Goal: Task Accomplishment & Management: Use online tool/utility

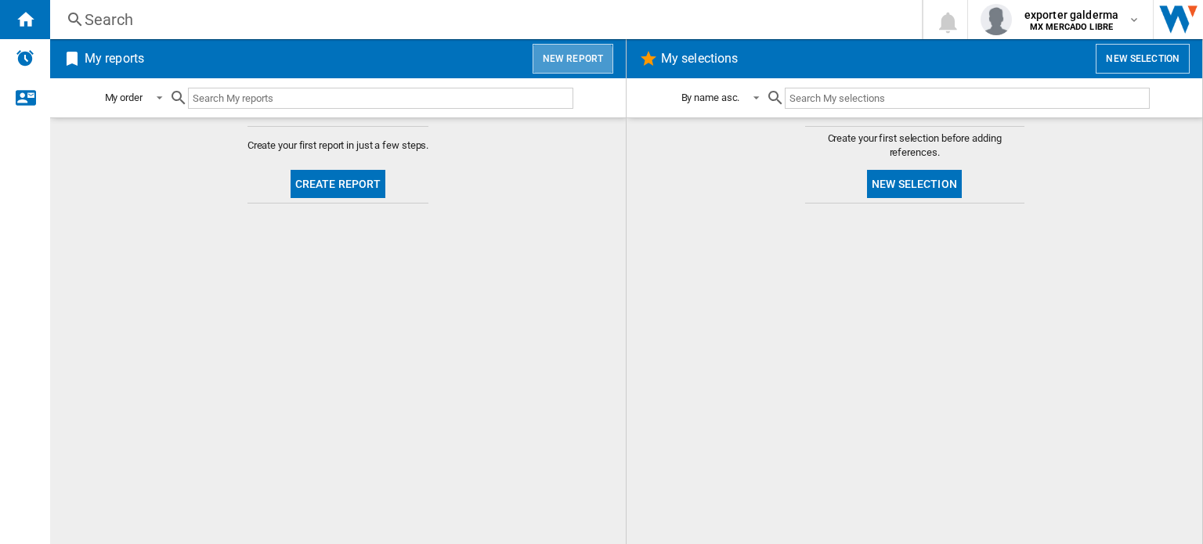
click at [559, 70] on button "New report" at bounding box center [572, 59] width 81 height 30
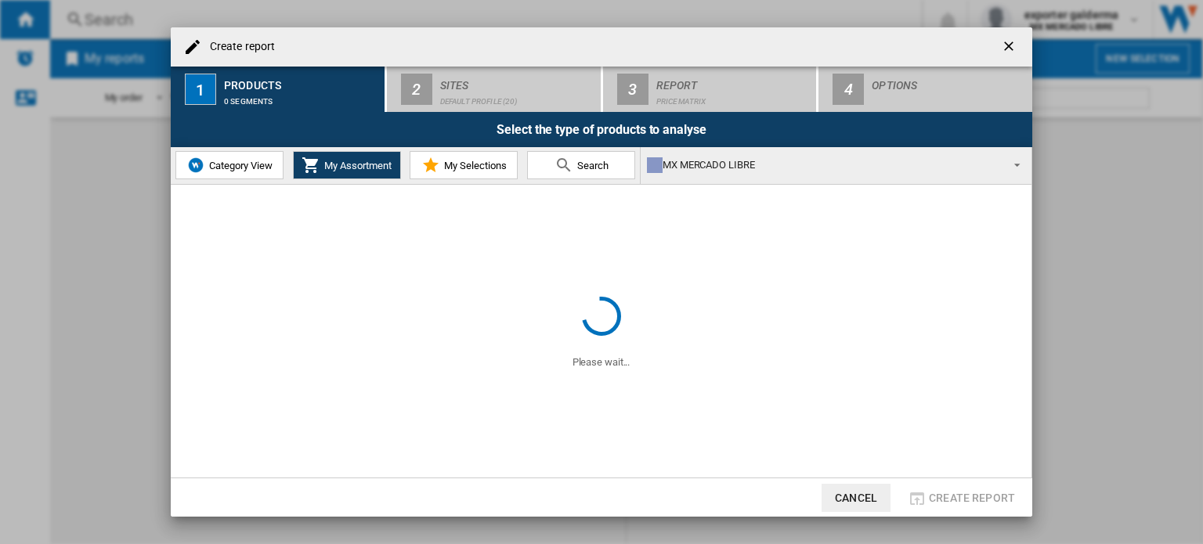
click at [226, 164] on span "Category View" at bounding box center [238, 166] width 67 height 12
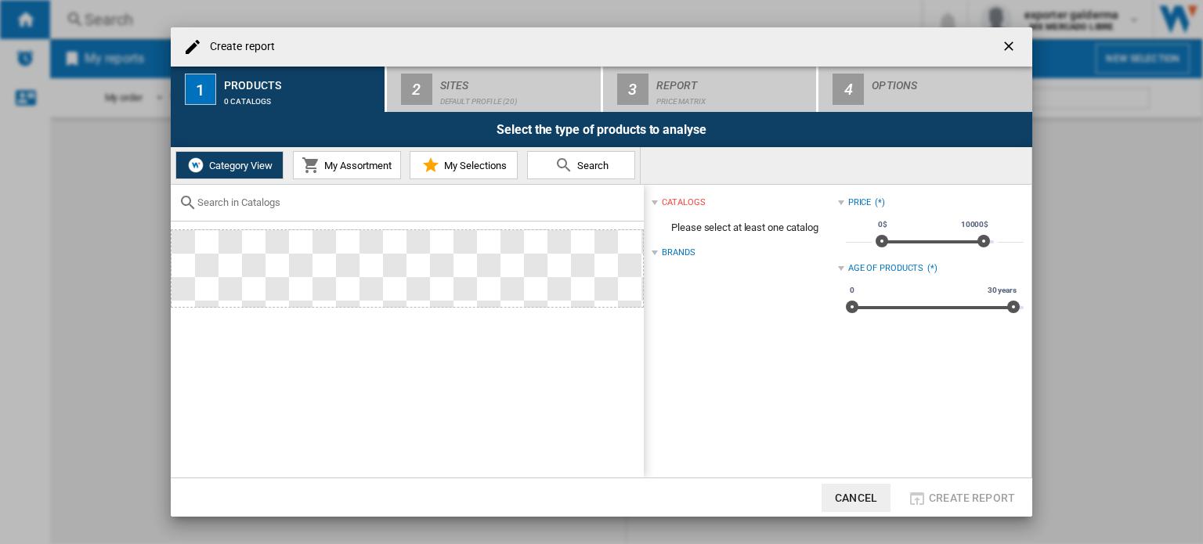
click at [348, 161] on span "My Assortment" at bounding box center [355, 166] width 71 height 12
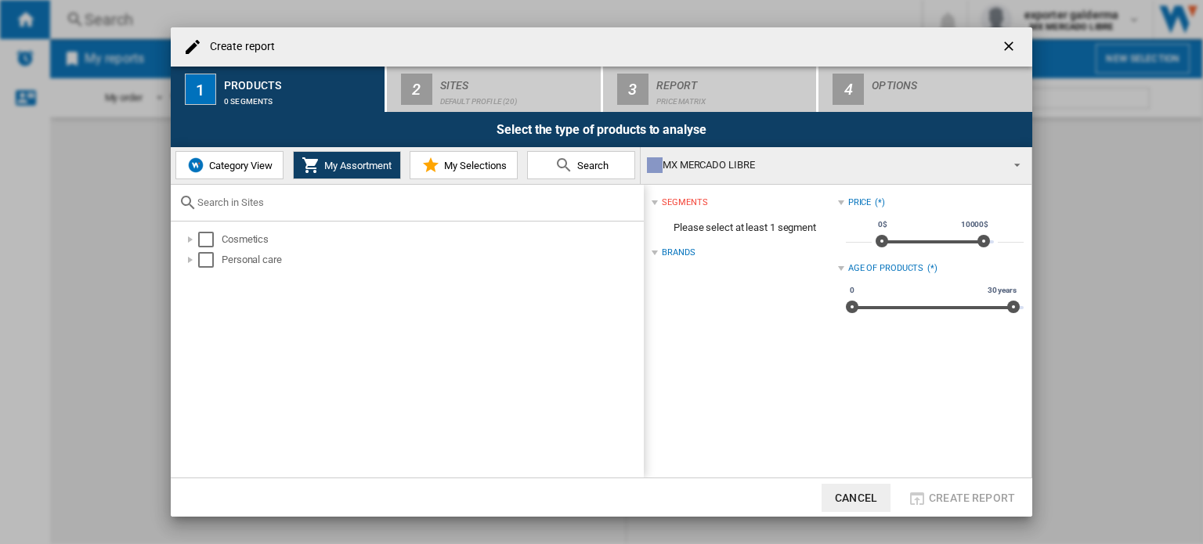
click at [260, 164] on span "Category View" at bounding box center [238, 166] width 67 height 12
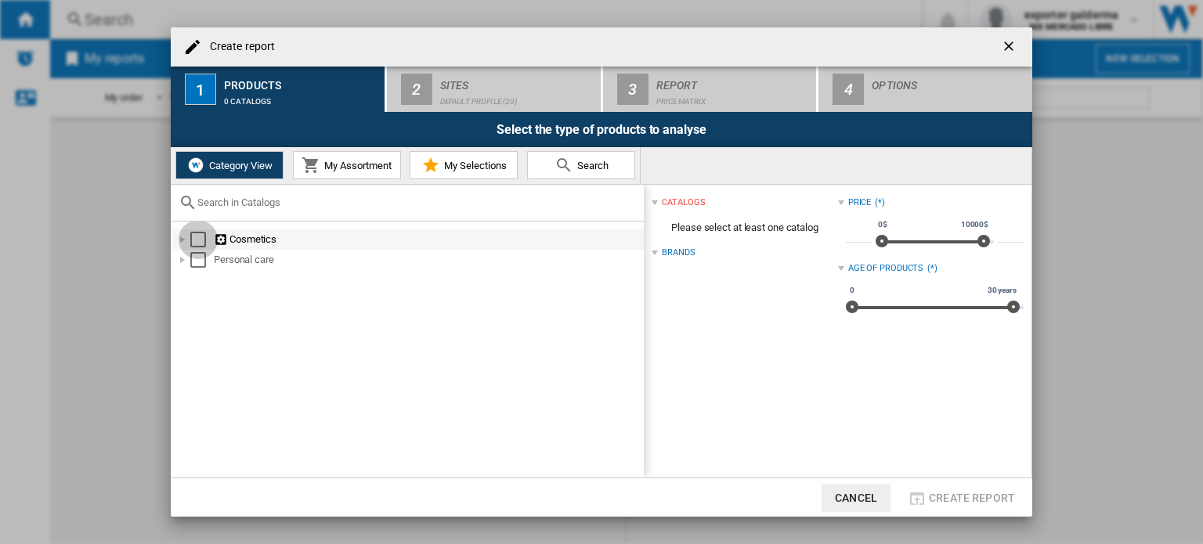
click at [200, 240] on div "Select" at bounding box center [198, 240] width 16 height 16
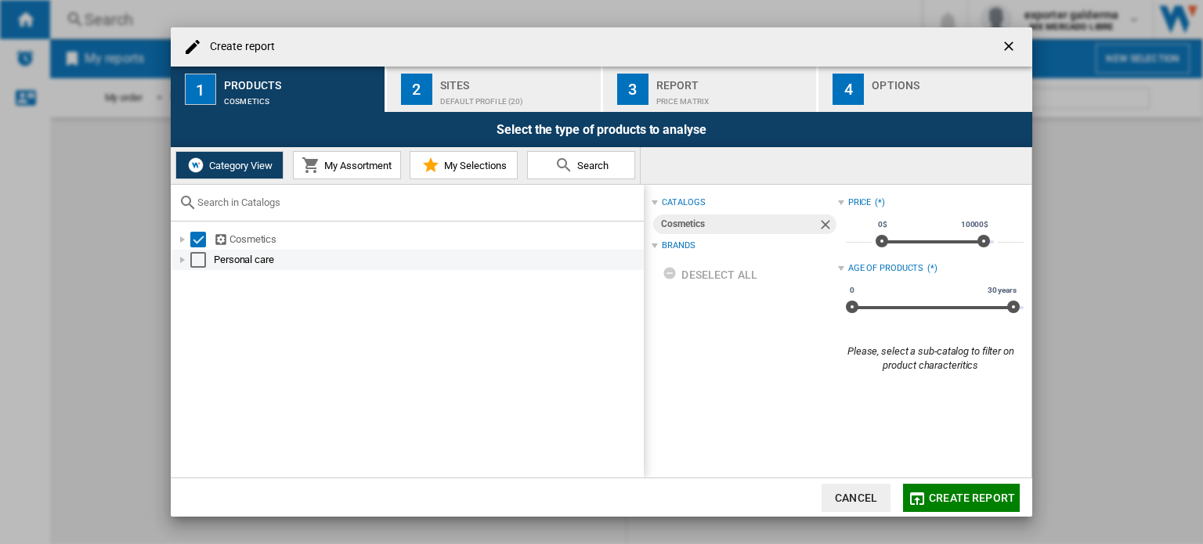
click at [196, 256] on div "Select" at bounding box center [198, 260] width 16 height 16
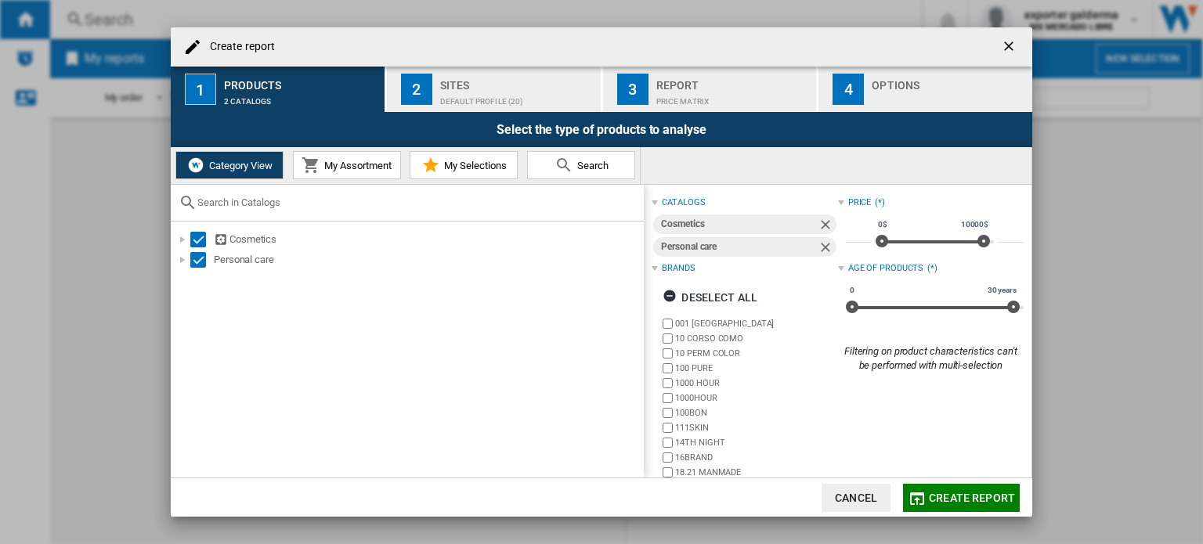
click at [449, 96] on div "Default profile (20)" at bounding box center [517, 97] width 154 height 16
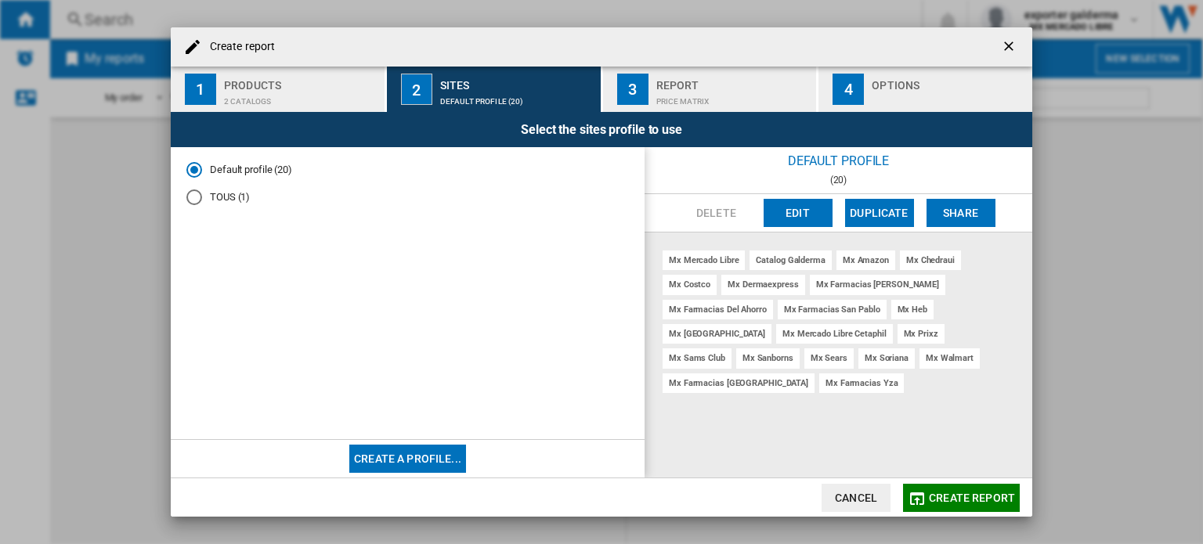
click at [826, 211] on button "Edit" at bounding box center [797, 213] width 69 height 28
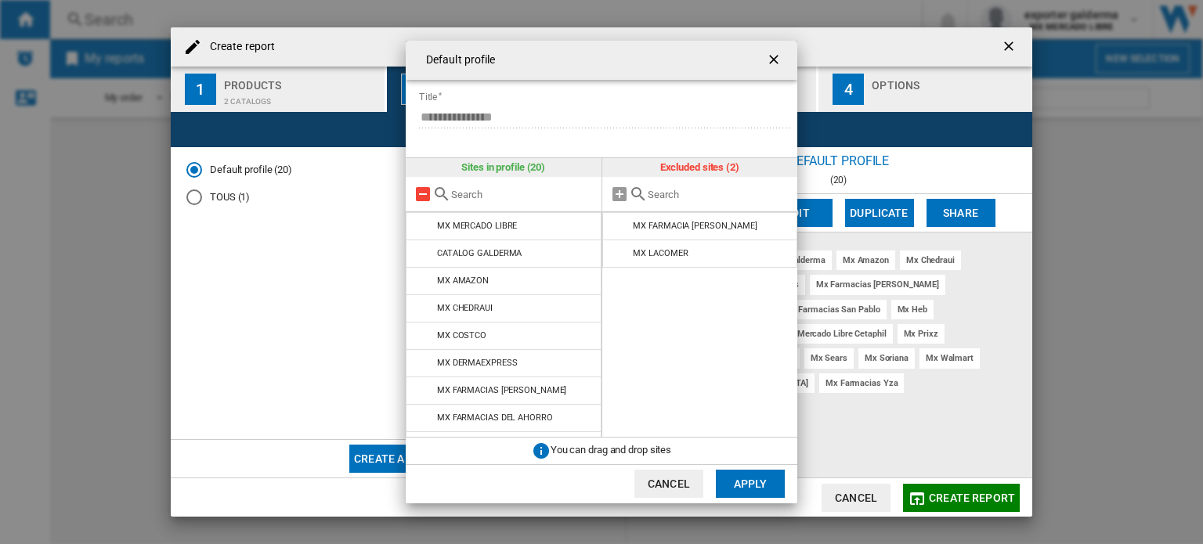
click at [427, 196] on md-icon at bounding box center [422, 194] width 19 height 19
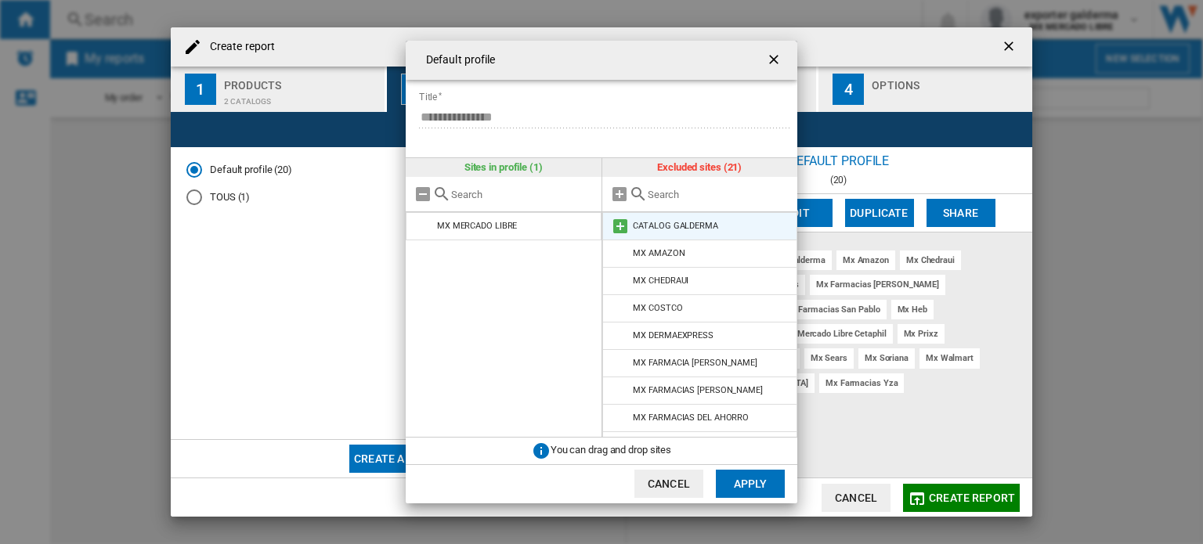
click at [618, 226] on md-icon at bounding box center [620, 226] width 19 height 19
click at [677, 197] on input "text" at bounding box center [719, 195] width 143 height 12
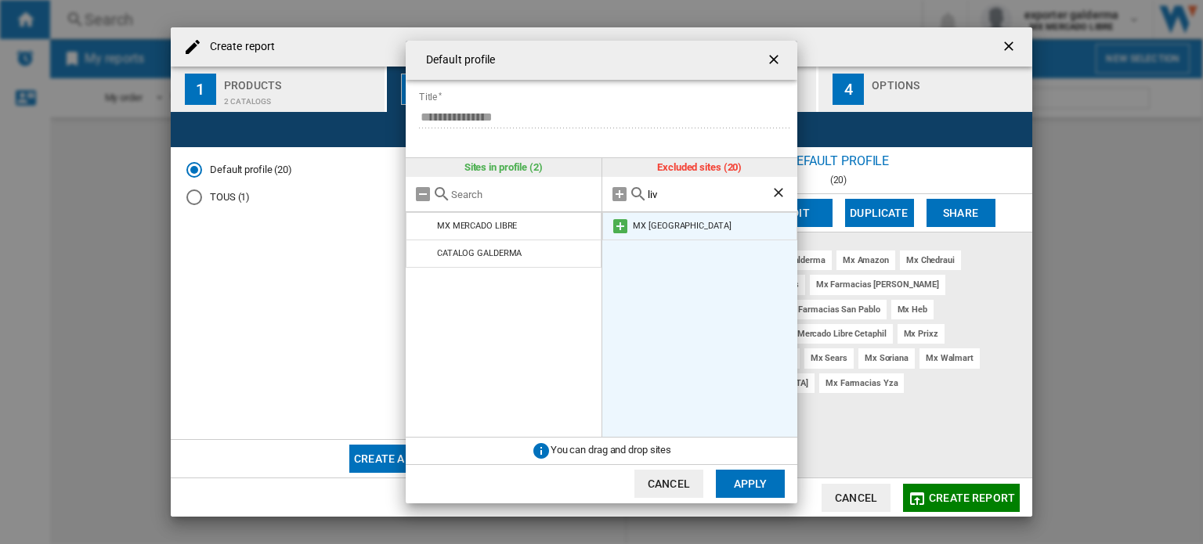
click at [620, 225] on md-icon at bounding box center [620, 226] width 19 height 19
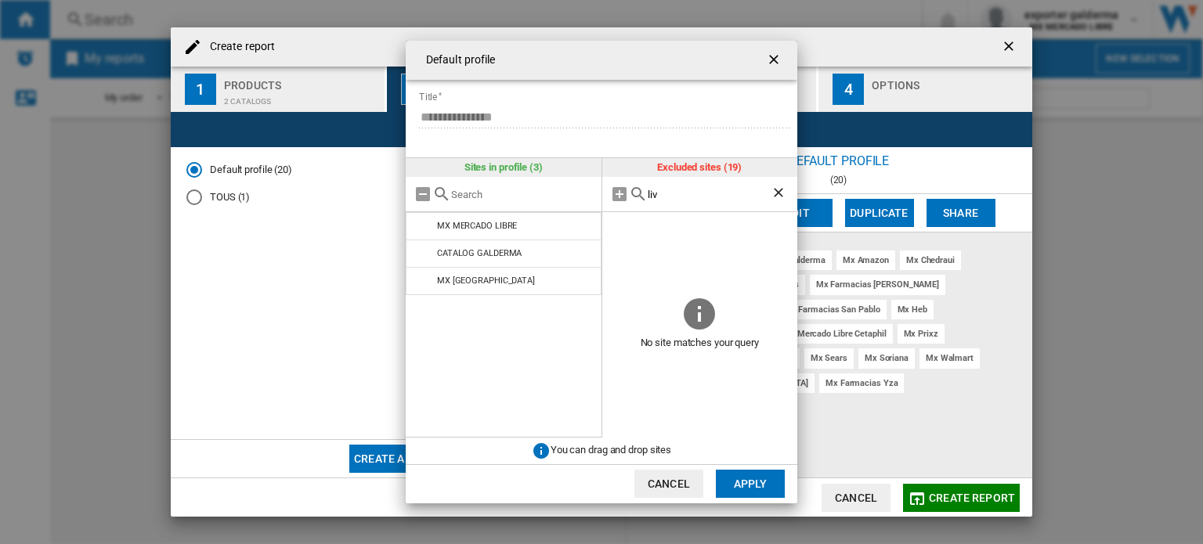
click at [671, 198] on input "liv" at bounding box center [710, 195] width 124 height 12
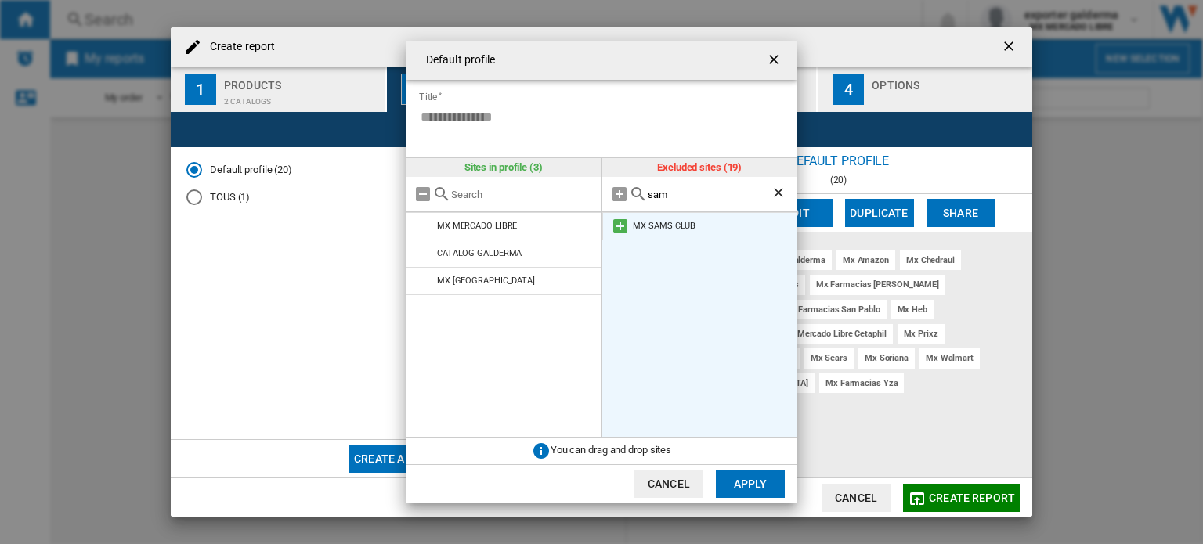
click at [619, 230] on md-icon at bounding box center [620, 226] width 19 height 19
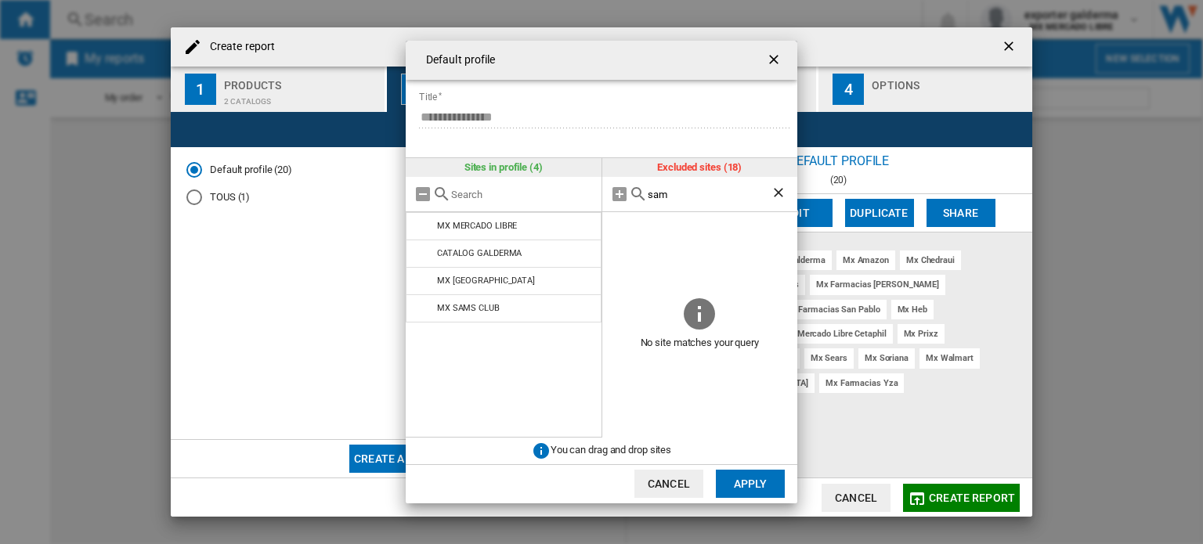
click at [662, 197] on input "sam" at bounding box center [710, 195] width 124 height 12
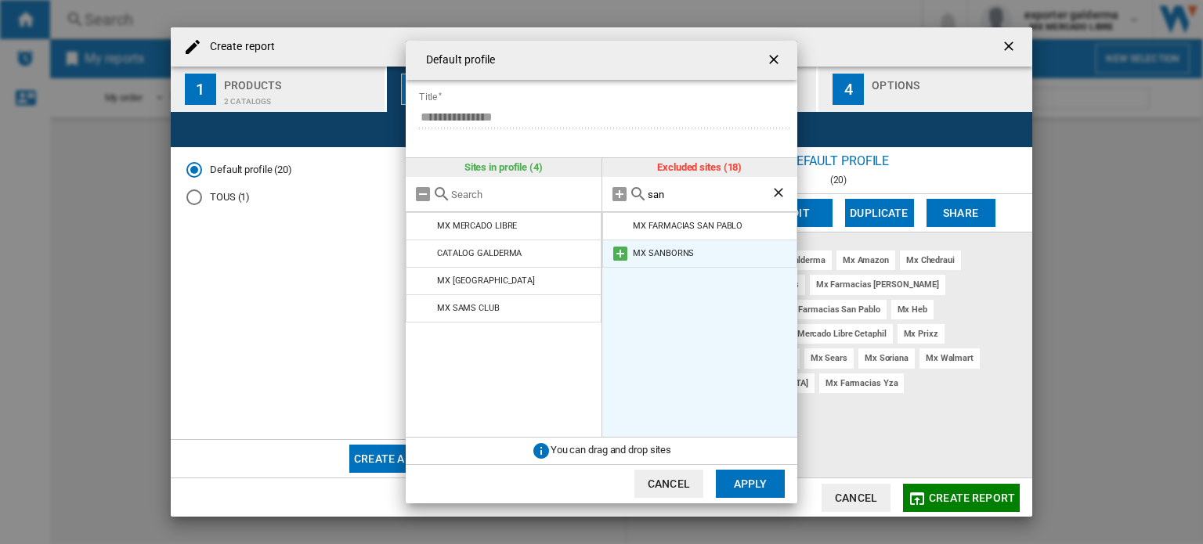
click at [625, 255] on md-icon at bounding box center [620, 253] width 19 height 19
click at [686, 197] on input "san" at bounding box center [710, 195] width 124 height 12
click at [670, 228] on div "MX LACOMER" at bounding box center [660, 226] width 55 height 10
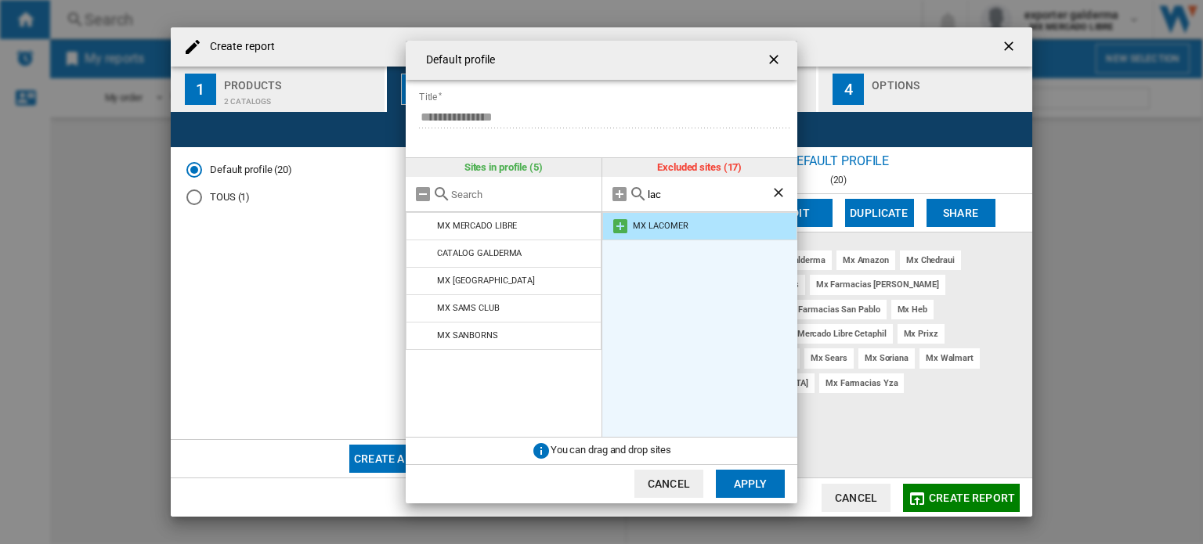
click at [667, 221] on div "MX LACOMER" at bounding box center [660, 226] width 55 height 10
click at [623, 224] on md-icon at bounding box center [620, 226] width 19 height 19
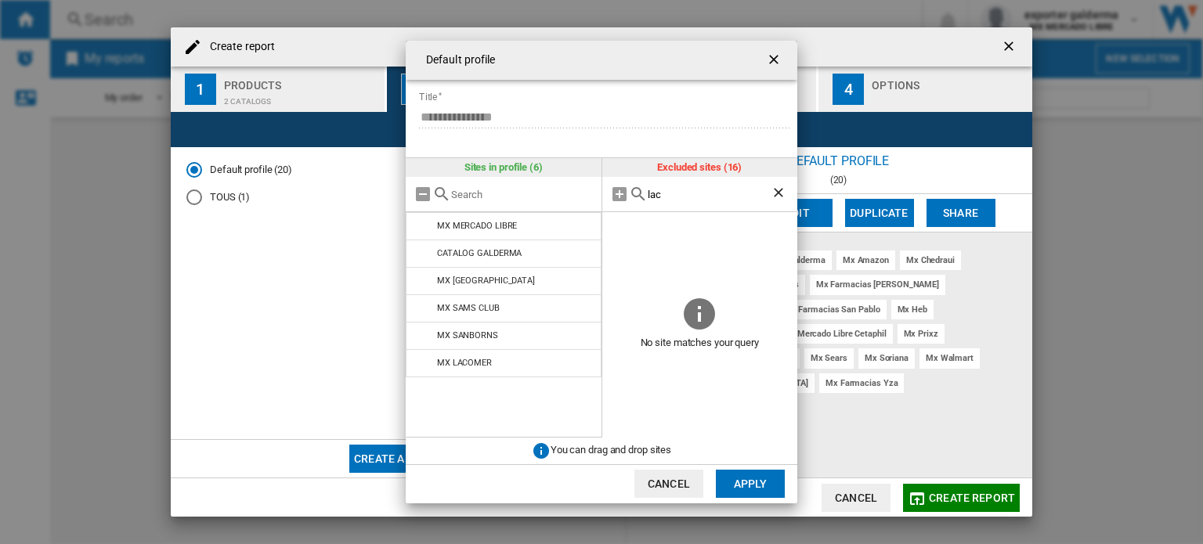
click at [661, 193] on input "lac" at bounding box center [710, 195] width 124 height 12
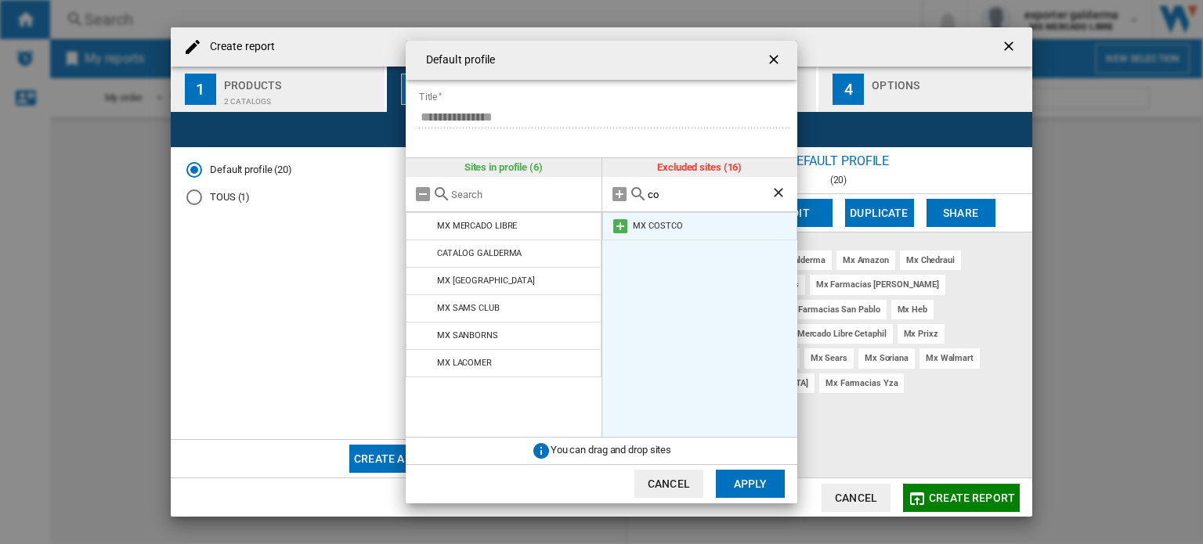
click at [617, 226] on md-icon at bounding box center [620, 226] width 19 height 19
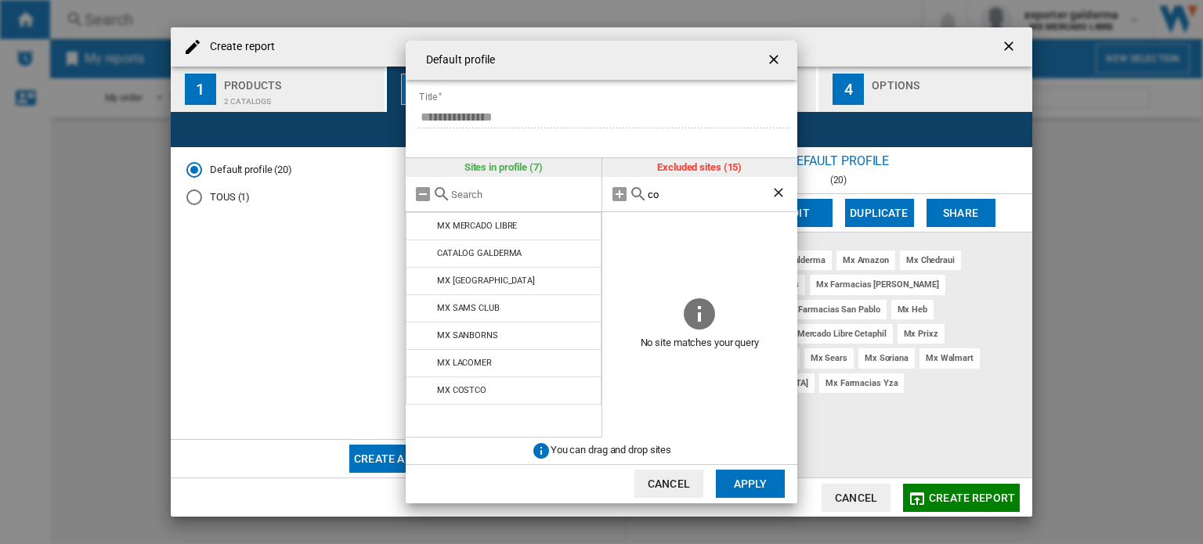
click at [662, 197] on input "co" at bounding box center [710, 195] width 124 height 12
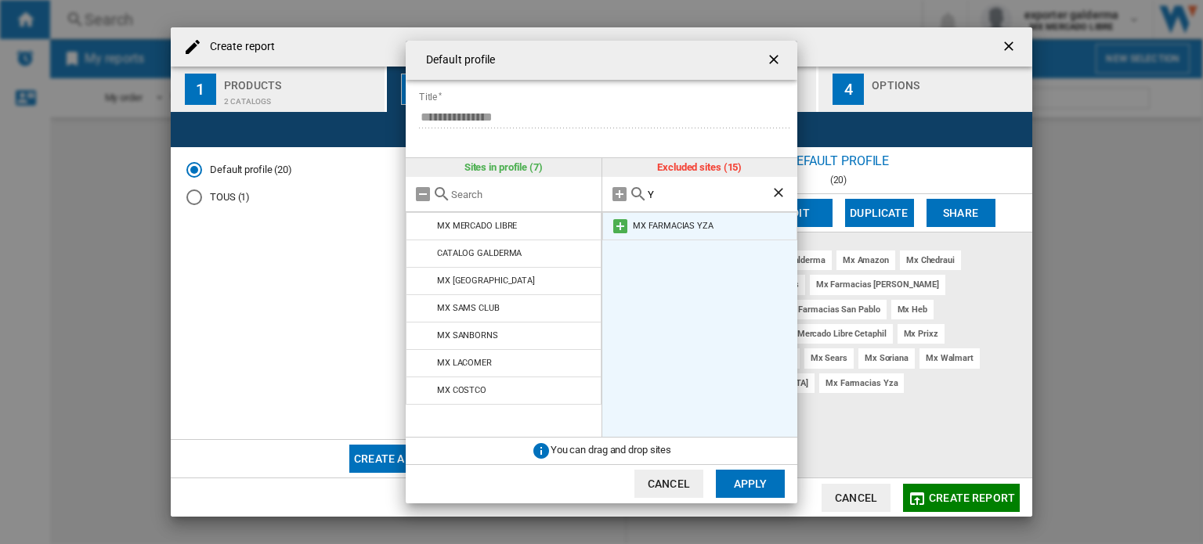
type input "Y"
click at [624, 226] on md-icon at bounding box center [620, 226] width 19 height 19
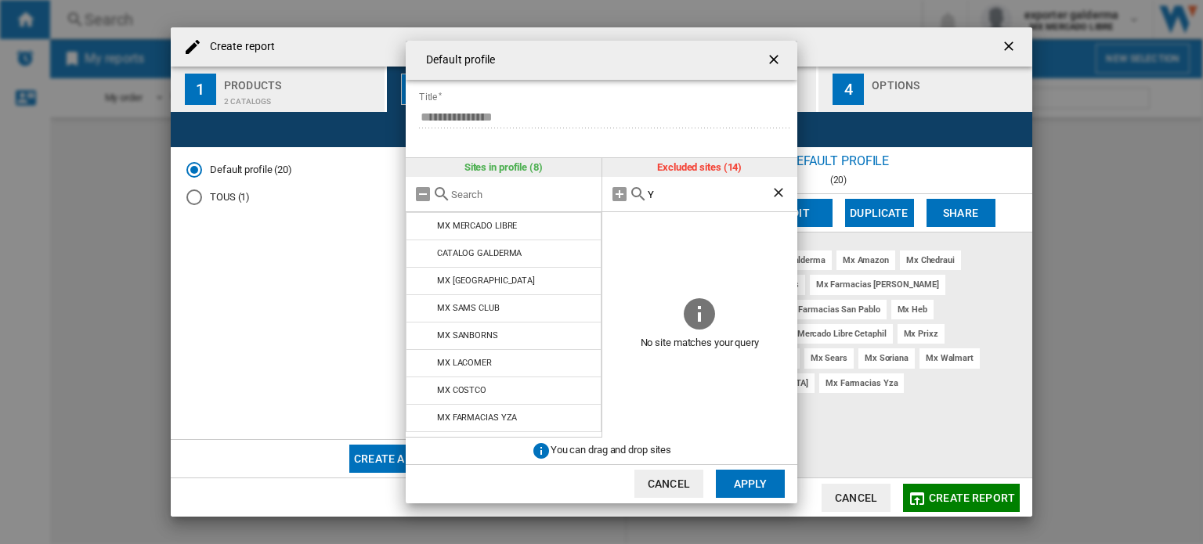
click at [745, 478] on button "Apply" at bounding box center [750, 484] width 69 height 28
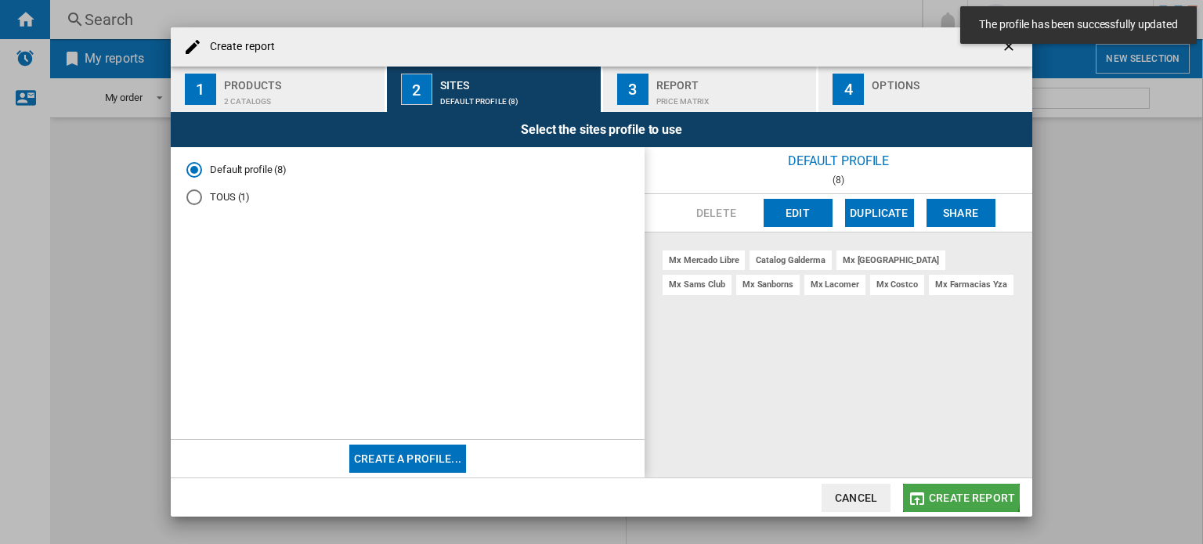
click at [940, 493] on span "Create report" at bounding box center [972, 498] width 86 height 13
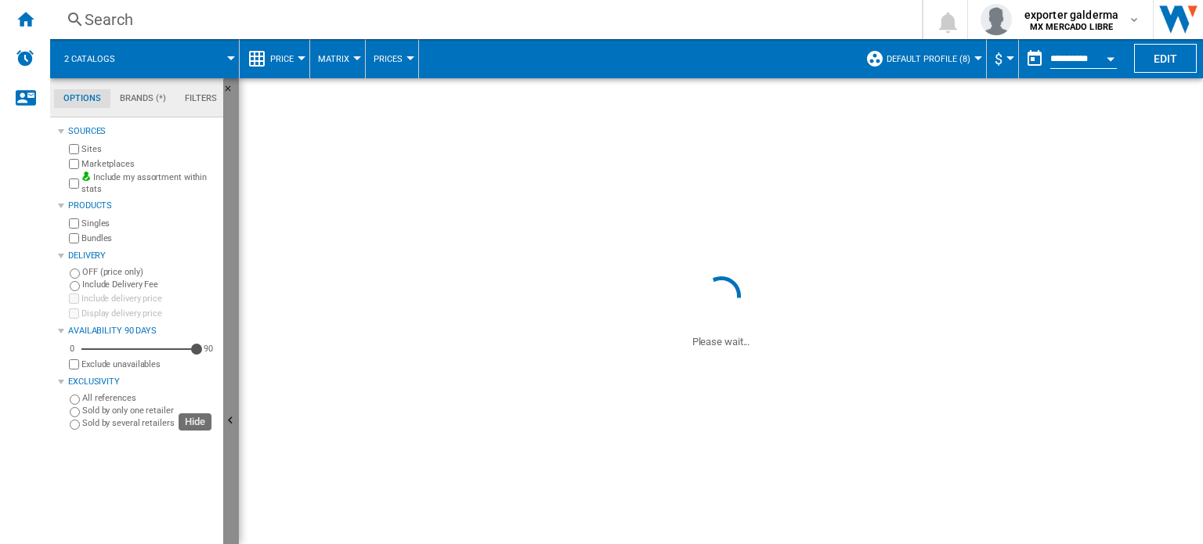
click at [231, 418] on ng-md-icon "Hide" at bounding box center [232, 422] width 19 height 19
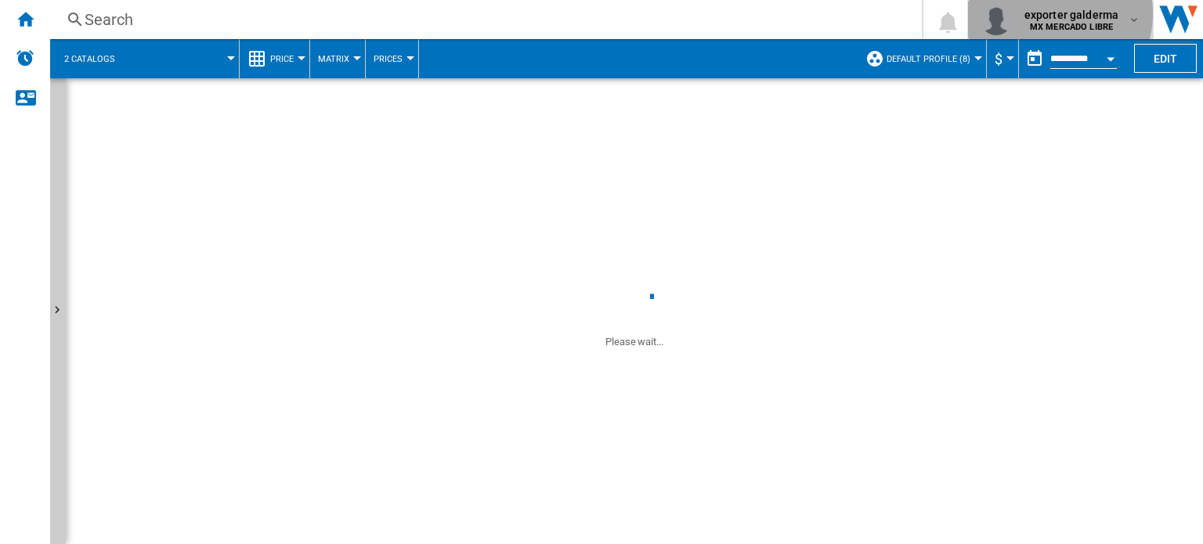
click at [1059, 13] on span "exporter galderma" at bounding box center [1071, 15] width 94 height 16
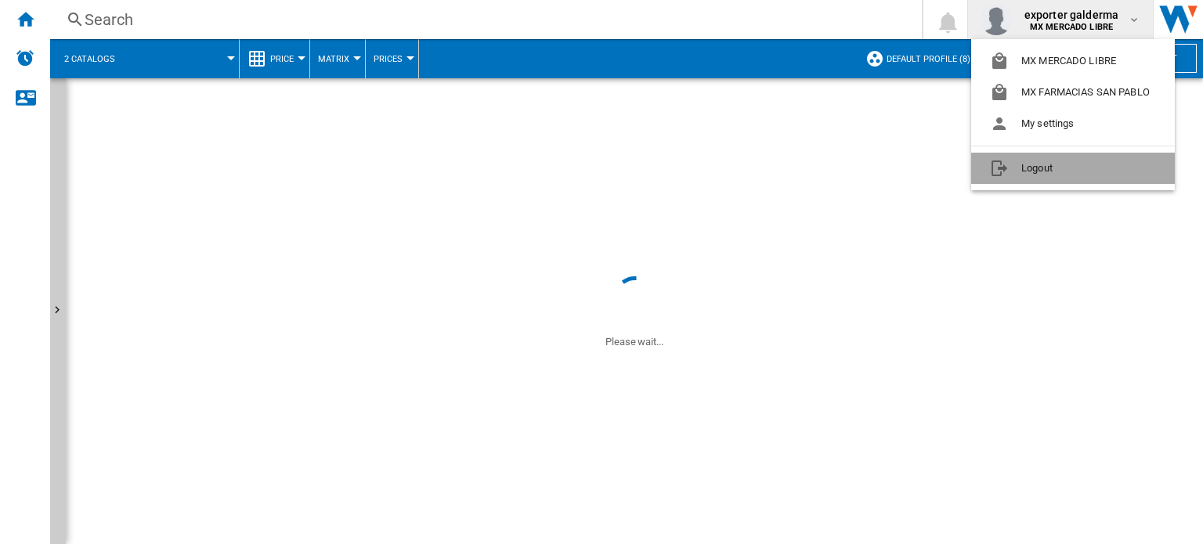
click at [1046, 166] on button "Logout" at bounding box center [1073, 168] width 204 height 31
